Goal: Navigation & Orientation: Go to known website

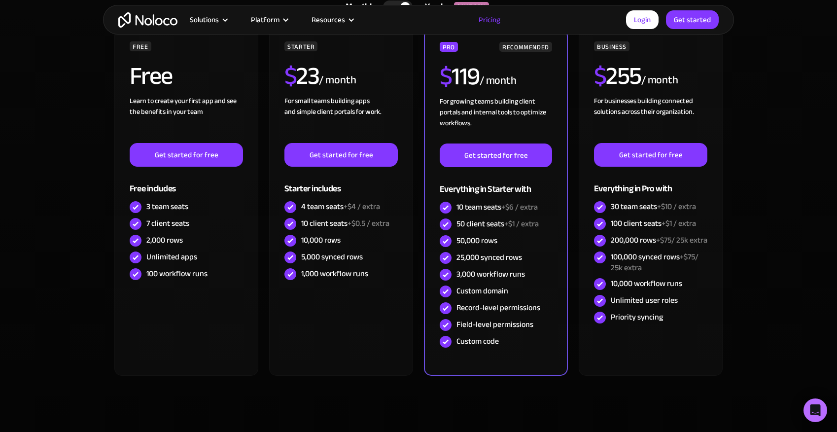
scroll to position [284, 0]
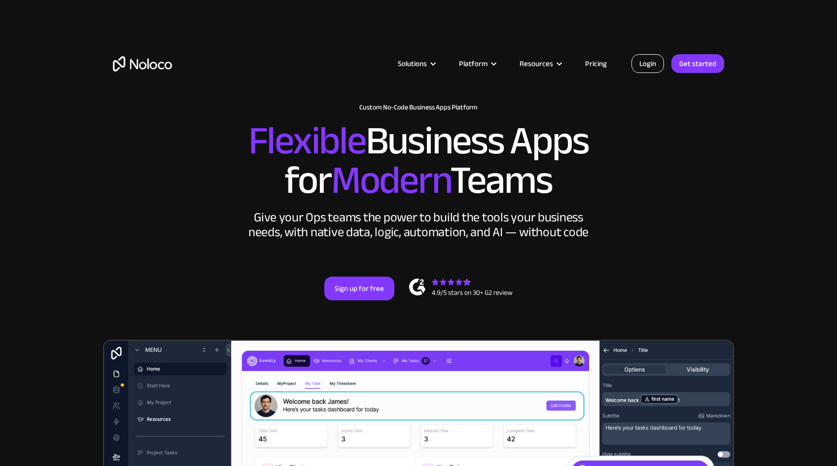
click at [658, 62] on link "Login" at bounding box center [648, 63] width 33 height 19
